Goal: Check status: Check status

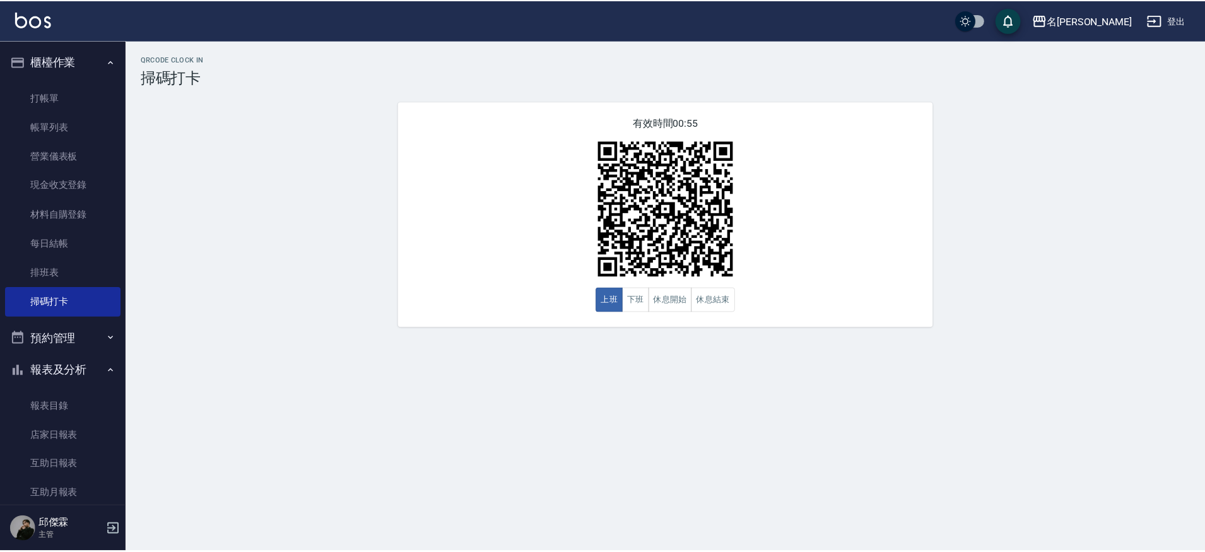
scroll to position [143, 0]
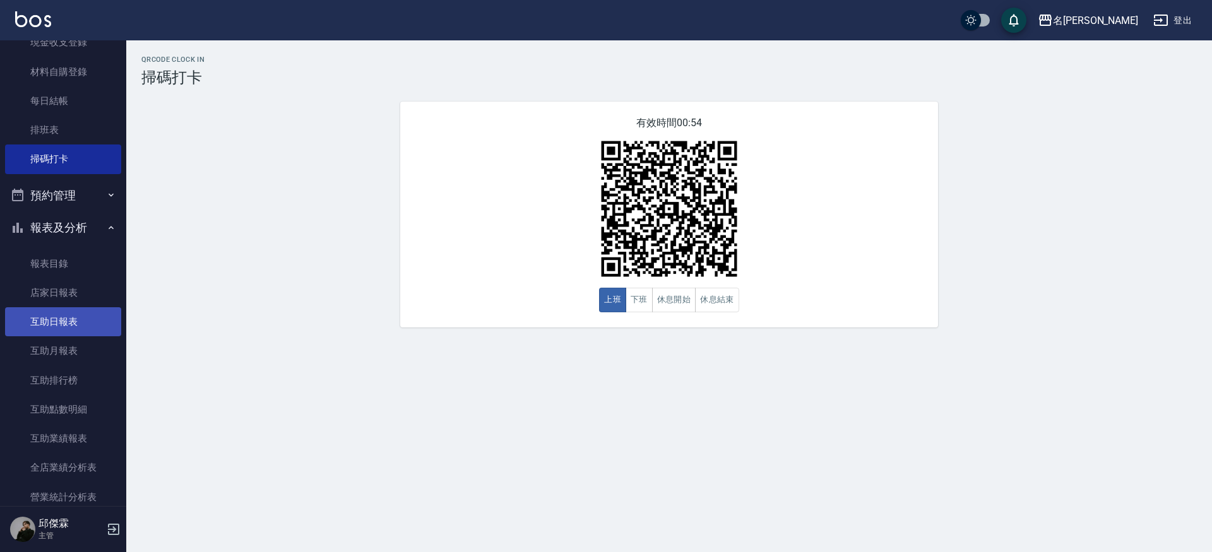
click at [90, 309] on link "互助日報表" at bounding box center [63, 321] width 116 height 29
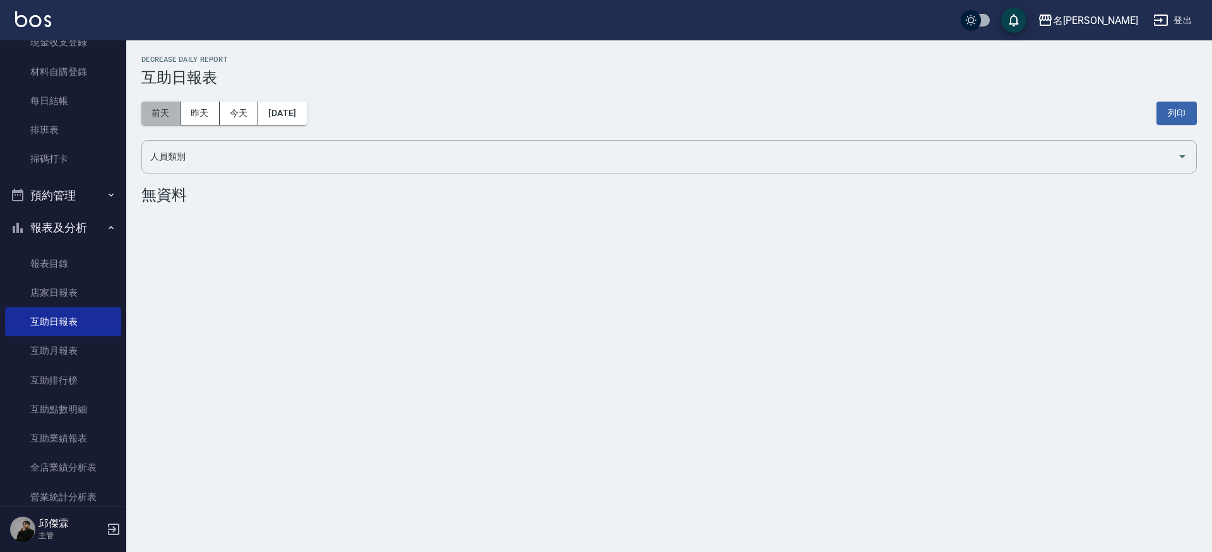
click at [172, 108] on button "前天" at bounding box center [160, 113] width 39 height 23
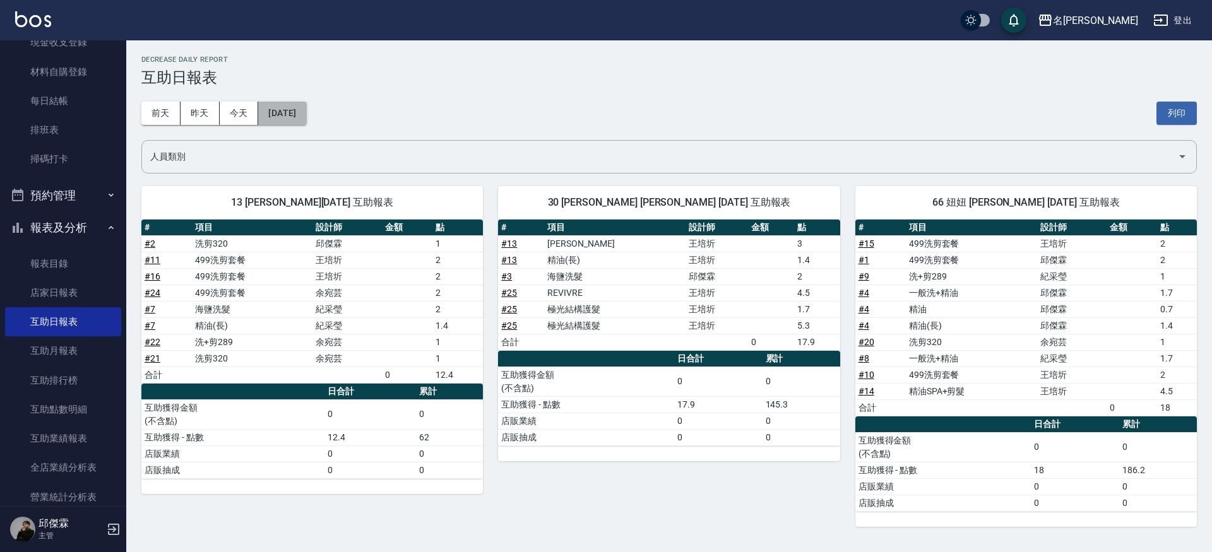
click at [304, 111] on button "[DATE]" at bounding box center [282, 113] width 48 height 23
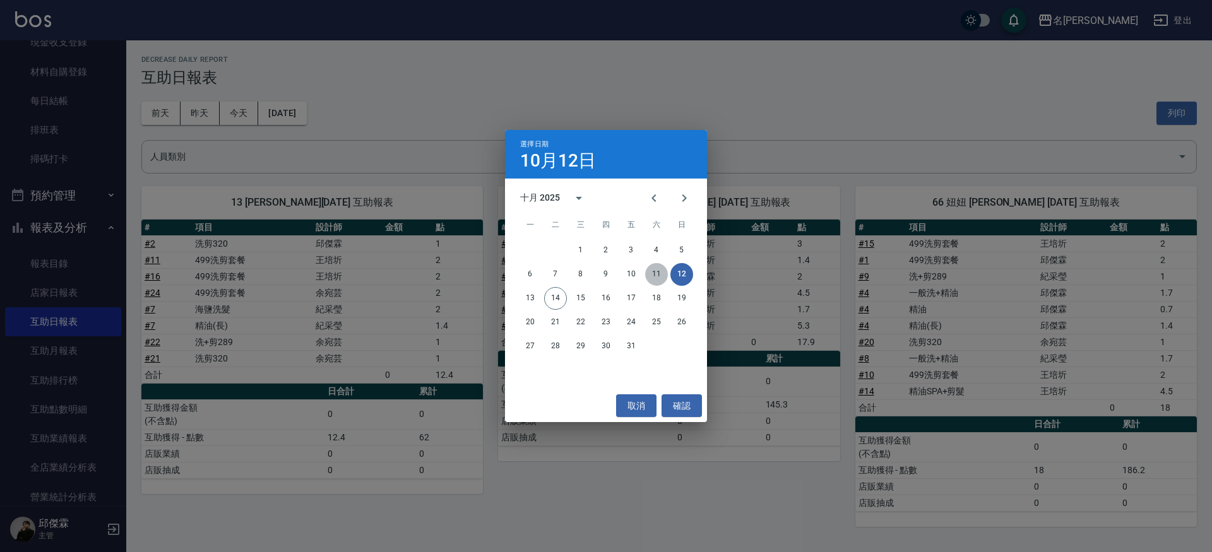
click at [653, 272] on button "11" at bounding box center [656, 274] width 23 height 23
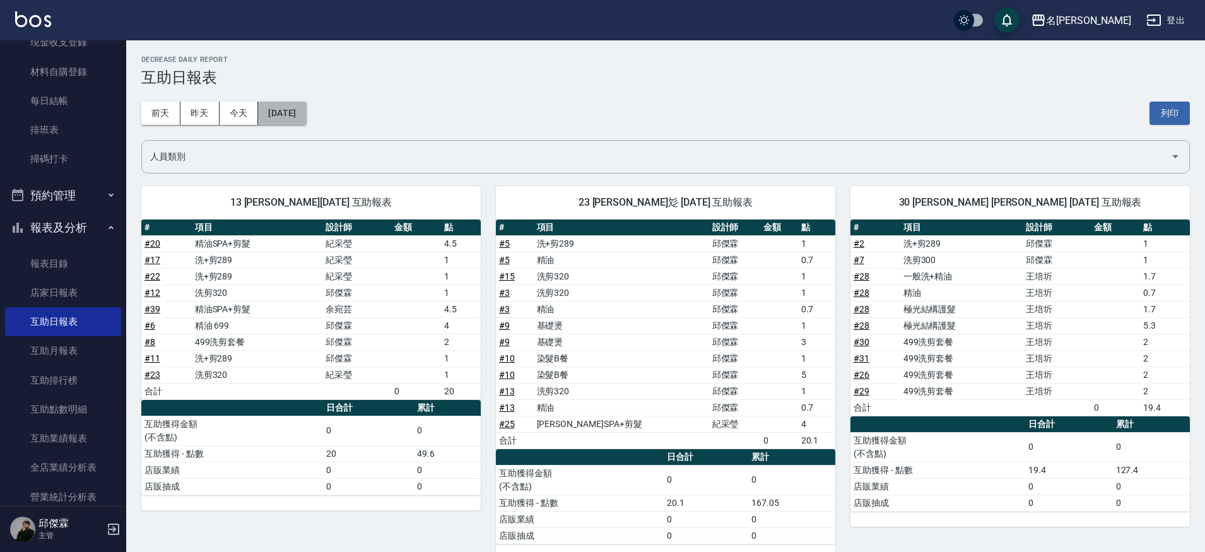
click at [272, 115] on button "[DATE]" at bounding box center [282, 113] width 48 height 23
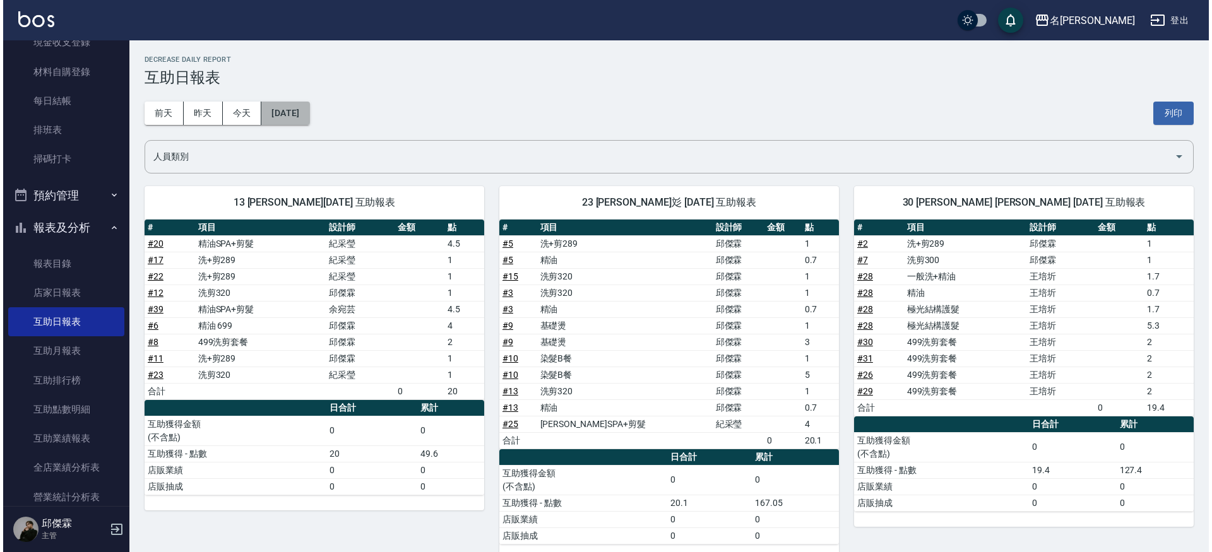
scroll to position [6, 0]
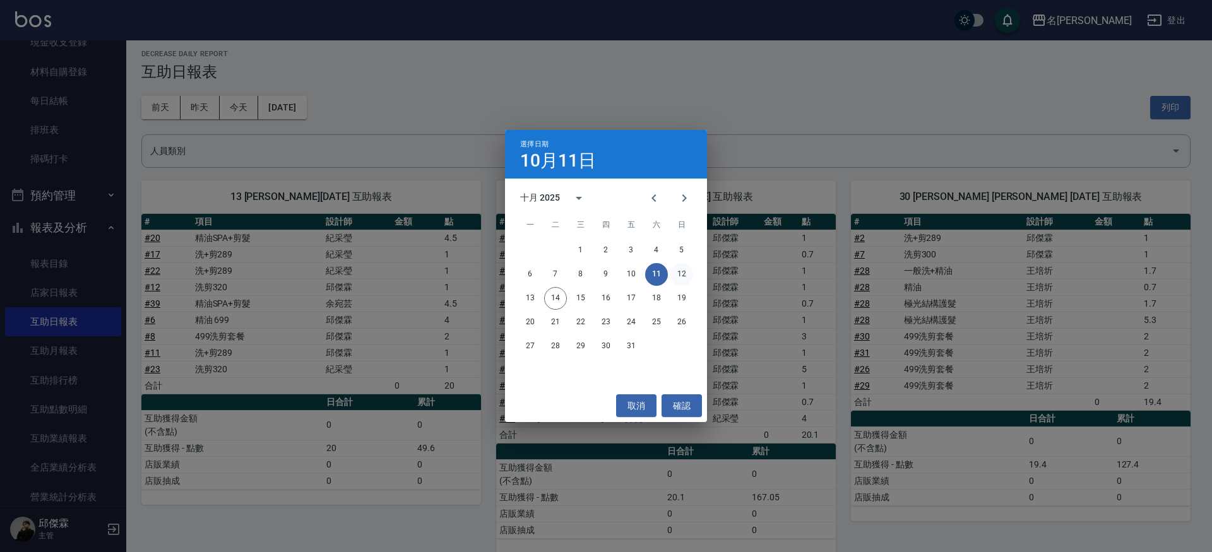
click at [683, 276] on button "12" at bounding box center [681, 274] width 23 height 23
